Goal: Transaction & Acquisition: Purchase product/service

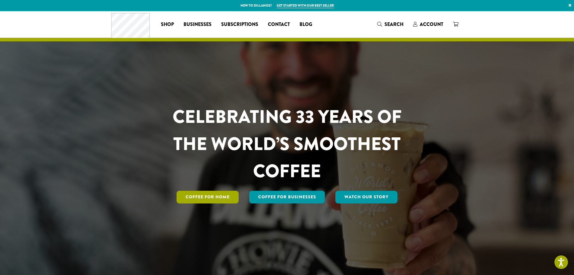
click at [201, 199] on link "Coffee for Home" at bounding box center [208, 196] width 62 height 13
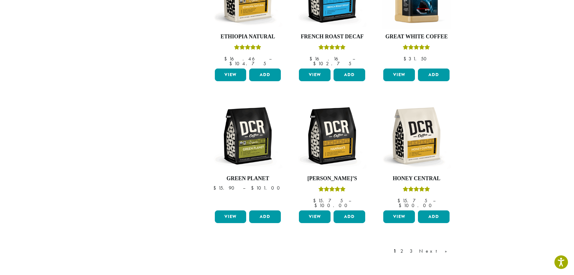
scroll to position [452, 0]
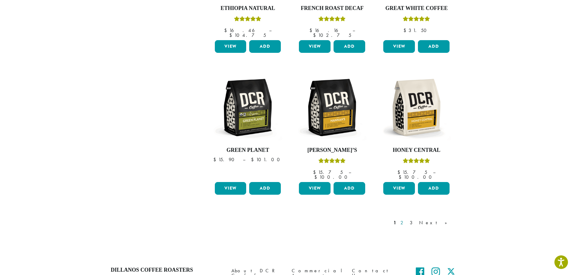
click at [407, 219] on link "2" at bounding box center [403, 222] width 8 height 7
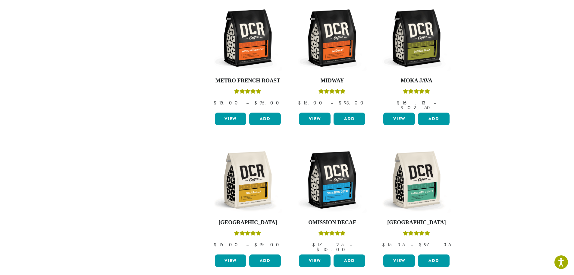
scroll to position [399, 0]
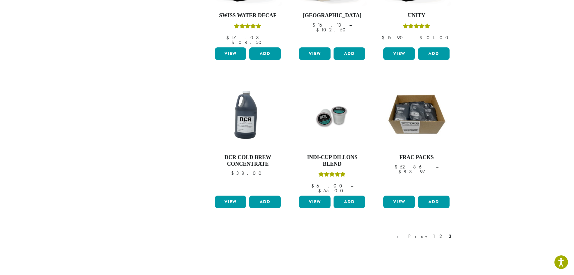
scroll to position [459, 0]
